Goal: Information Seeking & Learning: Learn about a topic

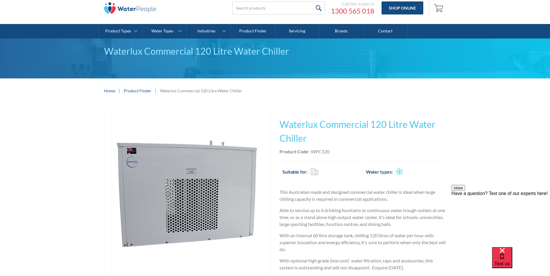
scroll to position [29, 0]
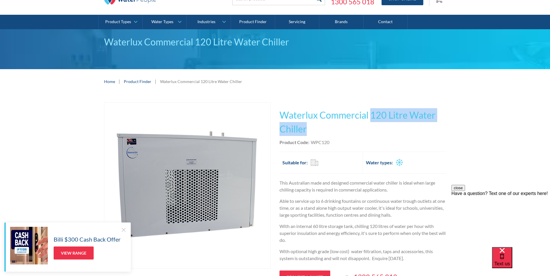
drag, startPoint x: 370, startPoint y: 116, endPoint x: 389, endPoint y: 126, distance: 21.0
click at [389, 126] on h1 "Waterlux Commercial 120 Litre Water Chiller" at bounding box center [362, 122] width 167 height 28
click at [474, 136] on div "Play video Fits Most Brands Best Seller No items found. This tap design is incl…" at bounding box center [275, 198] width 550 height 208
click at [285, 98] on div "Play video Fits Most Brands Best Seller No items found. This tap design is incl…" at bounding box center [275, 198] width 550 height 208
drag, startPoint x: 310, startPoint y: 131, endPoint x: 279, endPoint y: 99, distance: 44.1
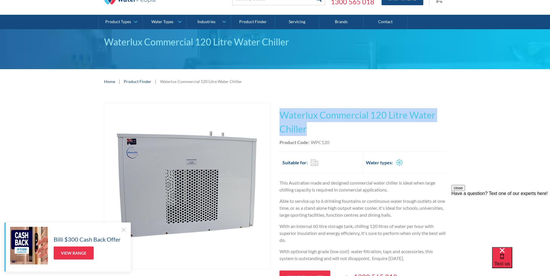
click at [279, 99] on div "Play video Fits Most Brands Best Seller No items found. This tap design is incl…" at bounding box center [275, 198] width 550 height 208
drag, startPoint x: 279, startPoint y: 99, endPoint x: 315, endPoint y: 125, distance: 44.4
click at [315, 125] on h1 "Waterlux Commercial 120 Litre Water Chiller" at bounding box center [362, 122] width 167 height 28
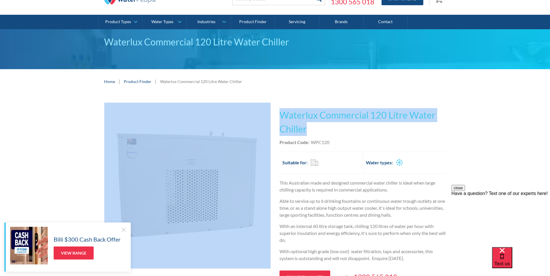
drag, startPoint x: 306, startPoint y: 131, endPoint x: 270, endPoint y: 105, distance: 44.3
click at [270, 105] on div "Play video Fits Most Brands Best Seller No items found. This tap design is incl…" at bounding box center [275, 198] width 342 height 191
click at [344, 132] on h1 "Waterlux Commercial 120 Litre Water Chiller" at bounding box center [362, 122] width 167 height 28
drag, startPoint x: 309, startPoint y: 130, endPoint x: 274, endPoint y: 110, distance: 40.7
click at [274, 110] on div "Play video Fits Most Brands Best Seller No items found. This tap design is incl…" at bounding box center [275, 198] width 342 height 191
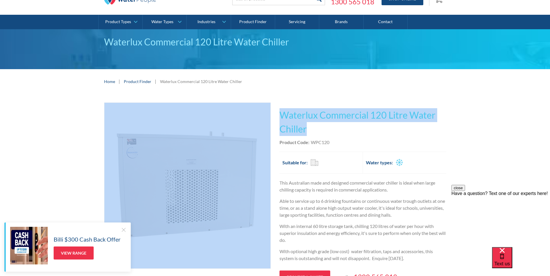
drag, startPoint x: 274, startPoint y: 110, endPoint x: 319, endPoint y: 128, distance: 48.8
click at [319, 128] on h1 "Waterlux Commercial 120 Litre Water Chiller" at bounding box center [362, 122] width 167 height 28
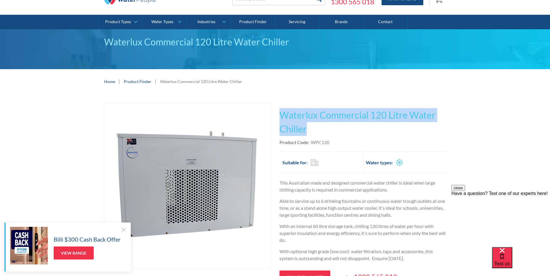
drag, startPoint x: 306, startPoint y: 130, endPoint x: 275, endPoint y: 112, distance: 35.7
click at [275, 112] on div "Play video Fits Most Brands Best Seller No items found. This tap design is incl…" at bounding box center [275, 198] width 342 height 191
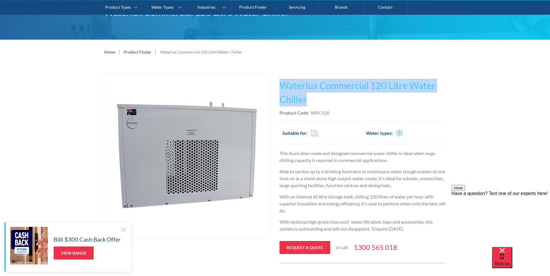
scroll to position [58, 0]
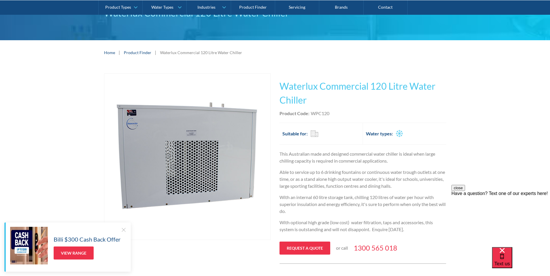
click at [334, 111] on div "Product Code: WPC120" at bounding box center [362, 113] width 167 height 7
drag, startPoint x: 329, startPoint y: 114, endPoint x: 312, endPoint y: 113, distance: 16.5
click at [312, 113] on div "WPC120" at bounding box center [320, 113] width 19 height 7
drag, startPoint x: 312, startPoint y: 113, endPoint x: 364, endPoint y: 110, distance: 51.7
click at [364, 110] on div "Product Code: WPC120" at bounding box center [362, 113] width 167 height 7
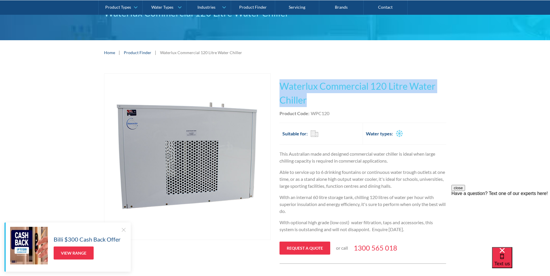
drag, startPoint x: 305, startPoint y: 102, endPoint x: 277, endPoint y: 88, distance: 31.1
click at [277, 88] on div "Play video Fits Most Brands Best Seller No items found. This tap design is incl…" at bounding box center [275, 169] width 342 height 191
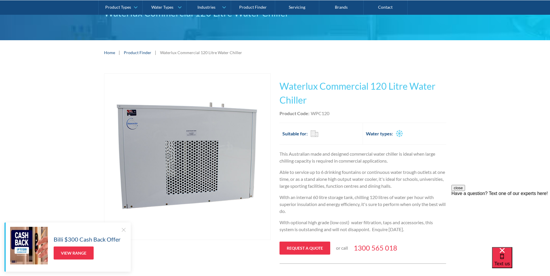
drag, startPoint x: 277, startPoint y: 88, endPoint x: 356, endPoint y: 111, distance: 82.2
click at [356, 111] on div "Product Code: WPC120" at bounding box center [362, 113] width 167 height 7
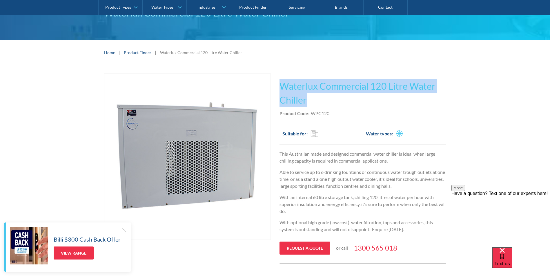
drag, startPoint x: 309, startPoint y: 102, endPoint x: 281, endPoint y: 90, distance: 29.9
click at [281, 90] on h1 "Waterlux Commercial 120 Litre Water Chiller" at bounding box center [362, 93] width 167 height 28
drag, startPoint x: 281, startPoint y: 90, endPoint x: 322, endPoint y: 106, distance: 43.5
click at [322, 106] on h1 "Waterlux Commercial 120 Litre Water Chiller" at bounding box center [362, 93] width 167 height 28
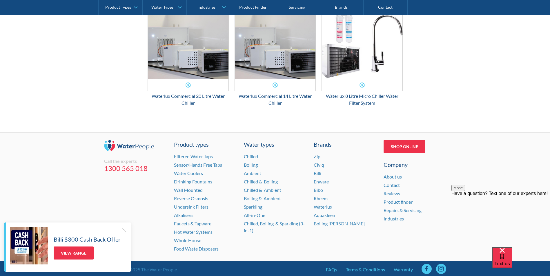
scroll to position [879, 0]
